Goal: Navigation & Orientation: Find specific page/section

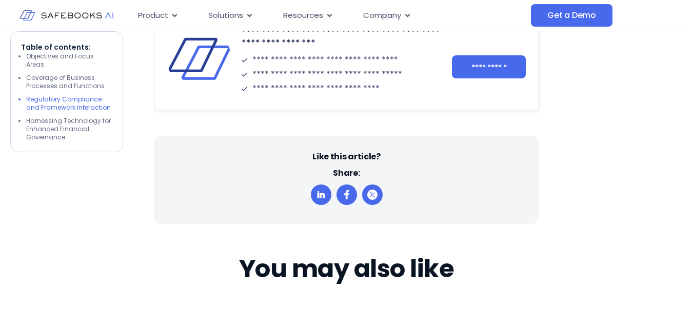
scroll to position [3282, 0]
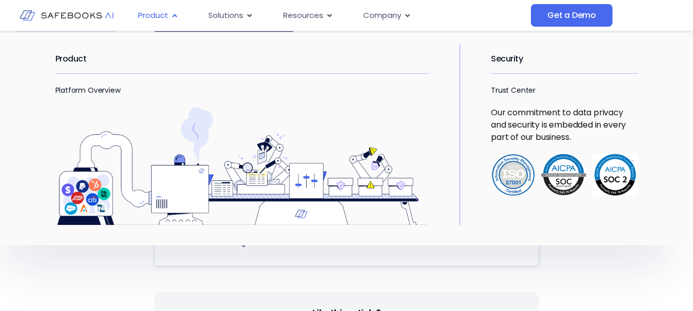
click at [174, 17] on icon "Menu" at bounding box center [175, 16] width 8 height 8
click at [153, 14] on span "Product" at bounding box center [153, 16] width 30 height 12
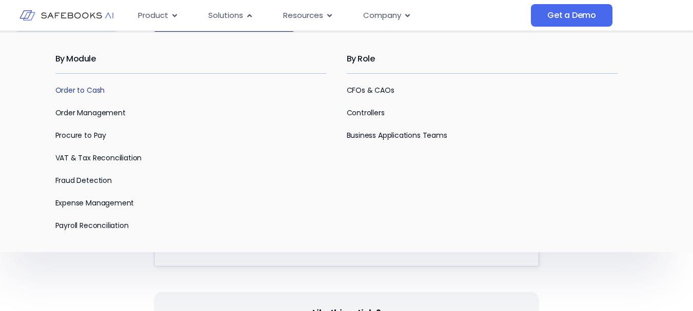
click at [82, 89] on link "Order to Cash" at bounding box center [80, 90] width 50 height 10
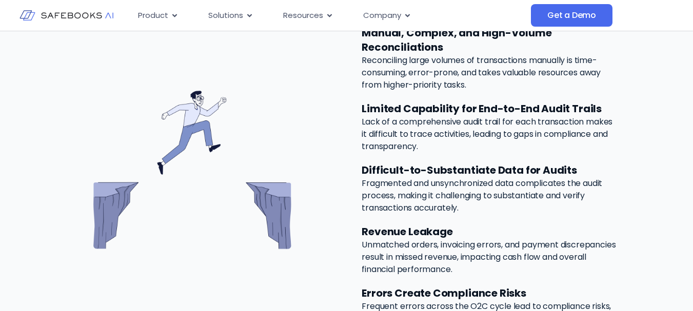
scroll to position [1692, 0]
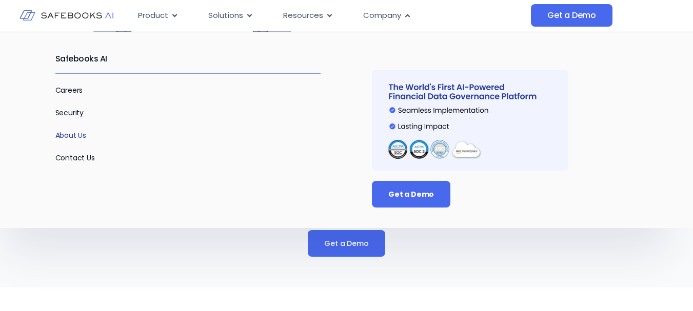
click at [72, 138] on link "About Us" at bounding box center [70, 135] width 31 height 10
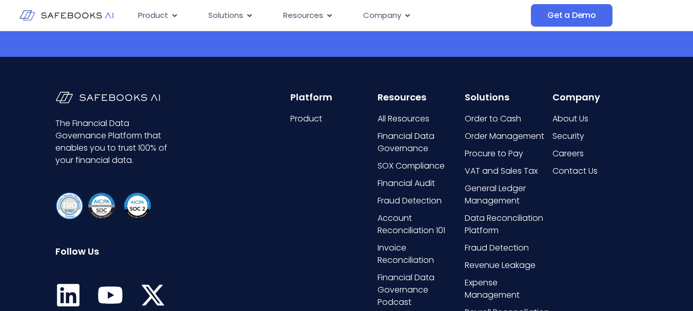
scroll to position [2110, 0]
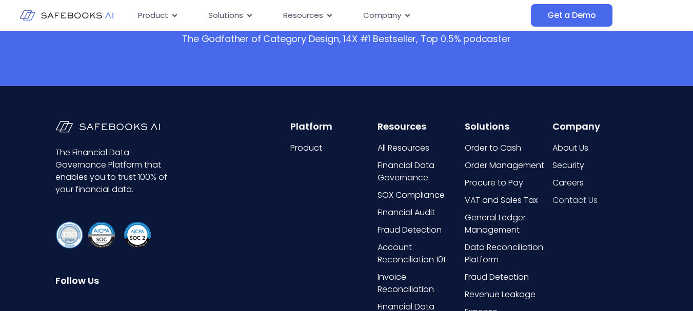
click at [578, 196] on span "Contact Us" at bounding box center [574, 200] width 45 height 12
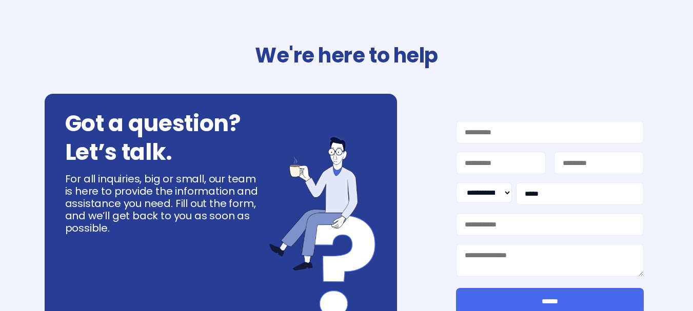
select select "**"
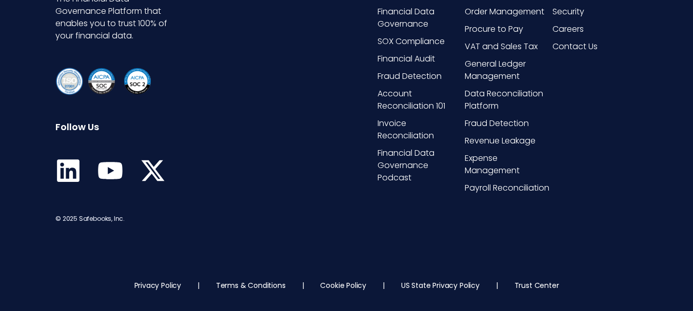
scroll to position [636, 0]
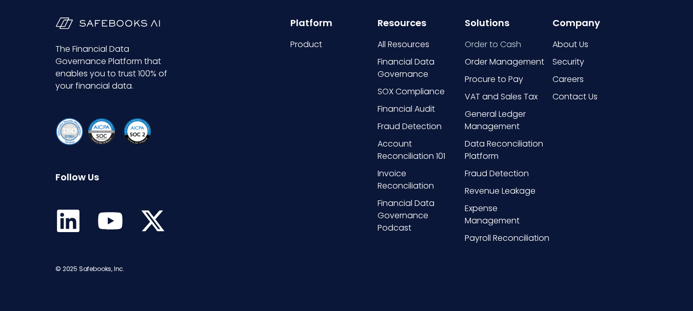
click at [490, 41] on span "Order to Cash" at bounding box center [493, 44] width 56 height 12
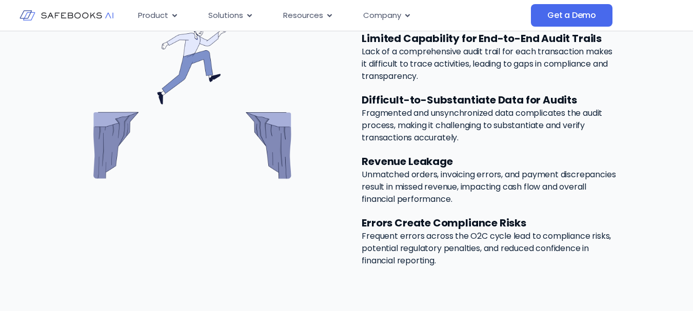
scroll to position [1435, 0]
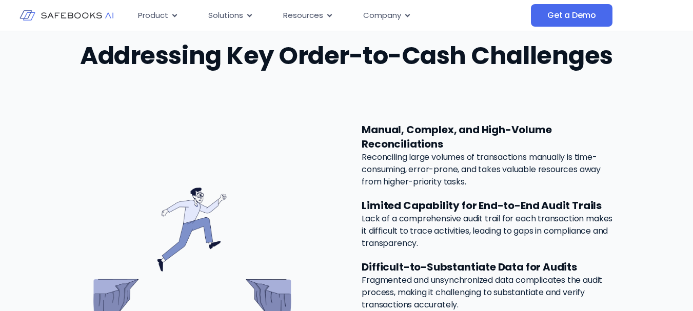
click at [76, 16] on img at bounding box center [66, 15] width 94 height 27
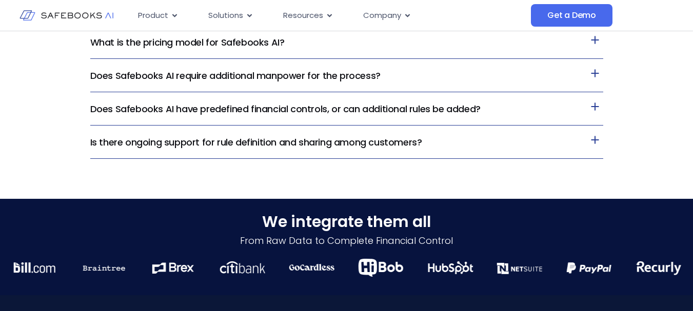
scroll to position [2462, 0]
